Goal: Check status: Check status

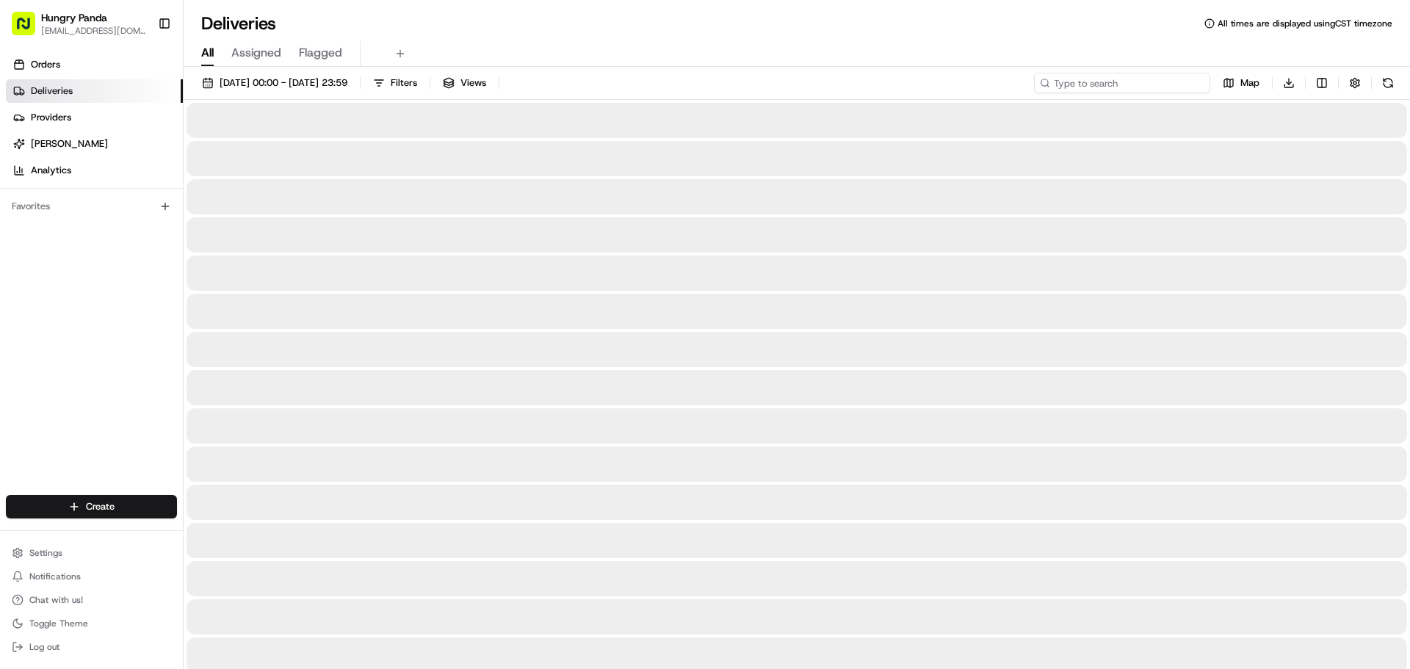
click at [1150, 87] on input at bounding box center [1122, 83] width 176 height 21
paste input "063729539545674317728"
type input "063729539545674317728"
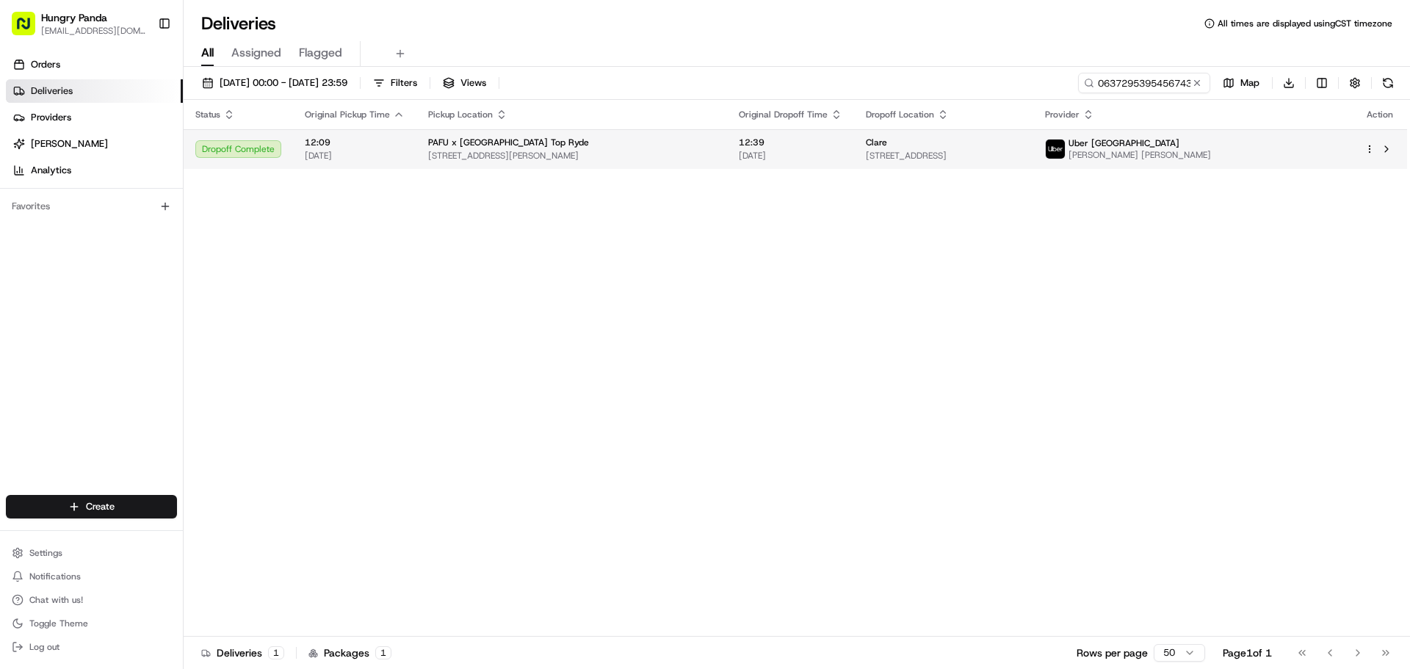
click at [887, 139] on span "Clare" at bounding box center [876, 143] width 21 height 12
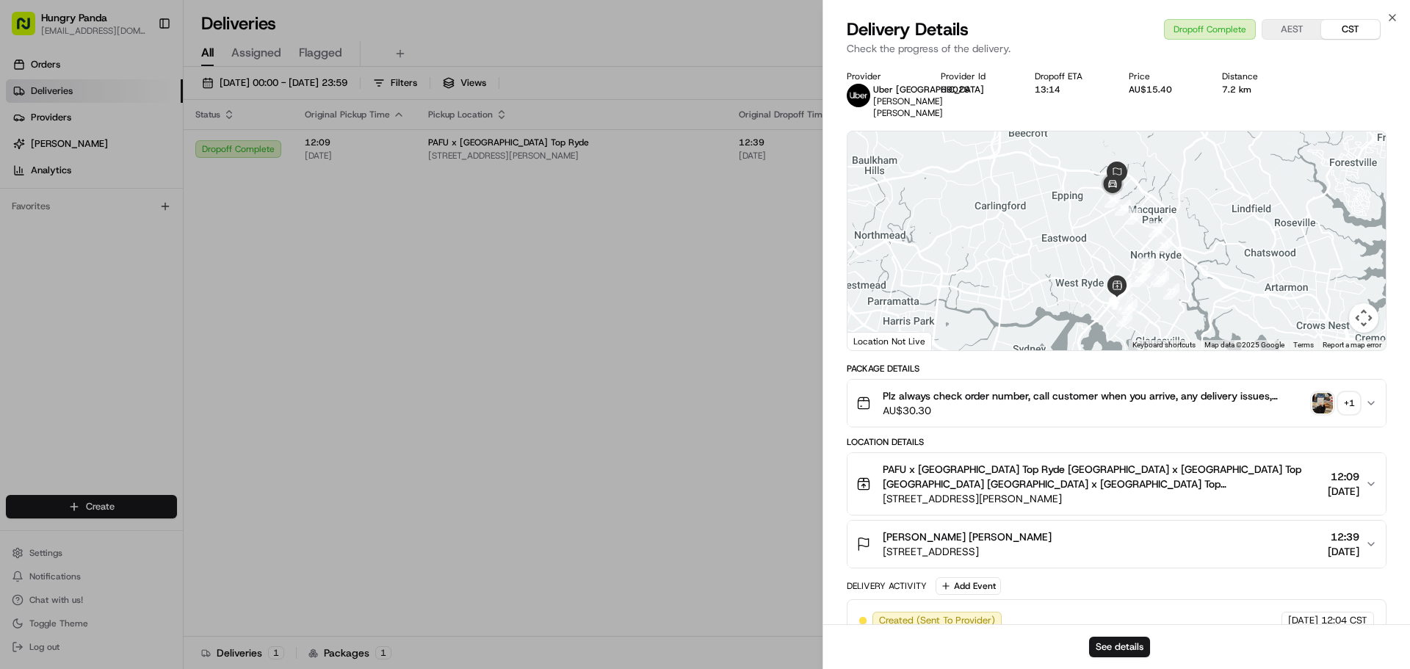
click at [1357, 408] on div "+ 1" at bounding box center [1349, 403] width 21 height 21
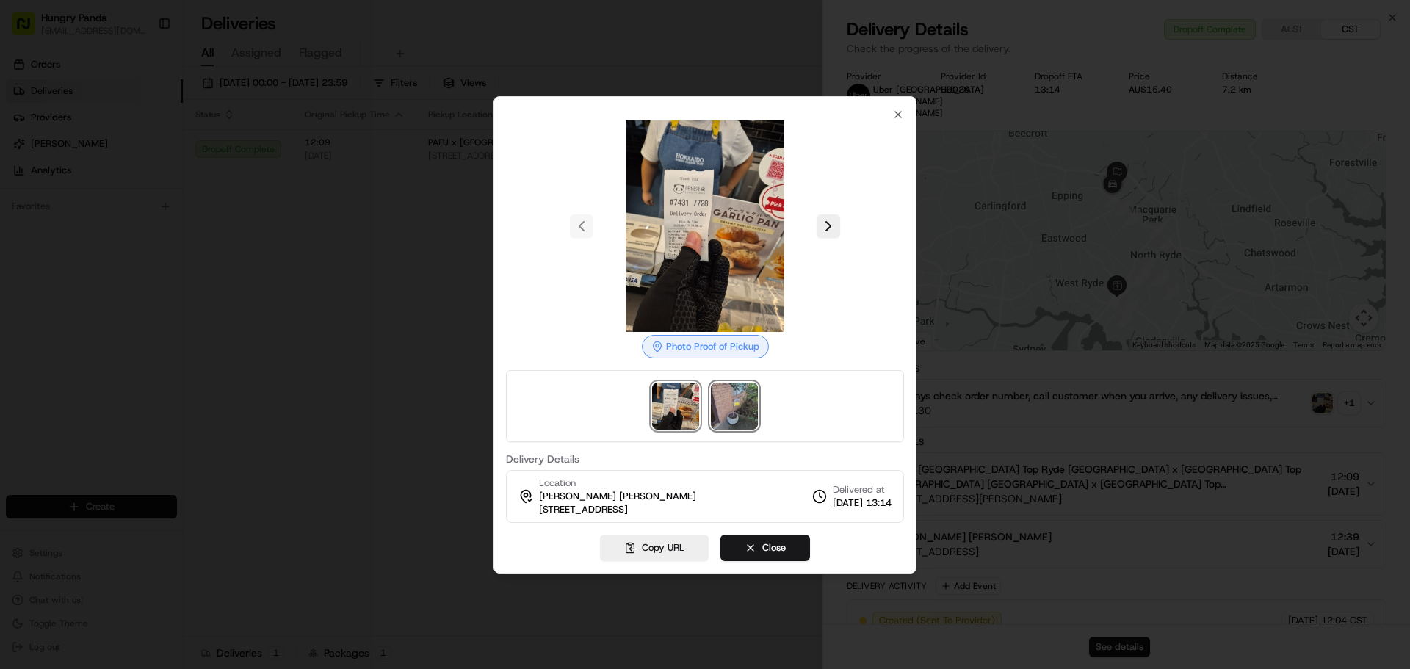
click at [738, 411] on img at bounding box center [734, 406] width 47 height 47
